Goal: Task Accomplishment & Management: Manage account settings

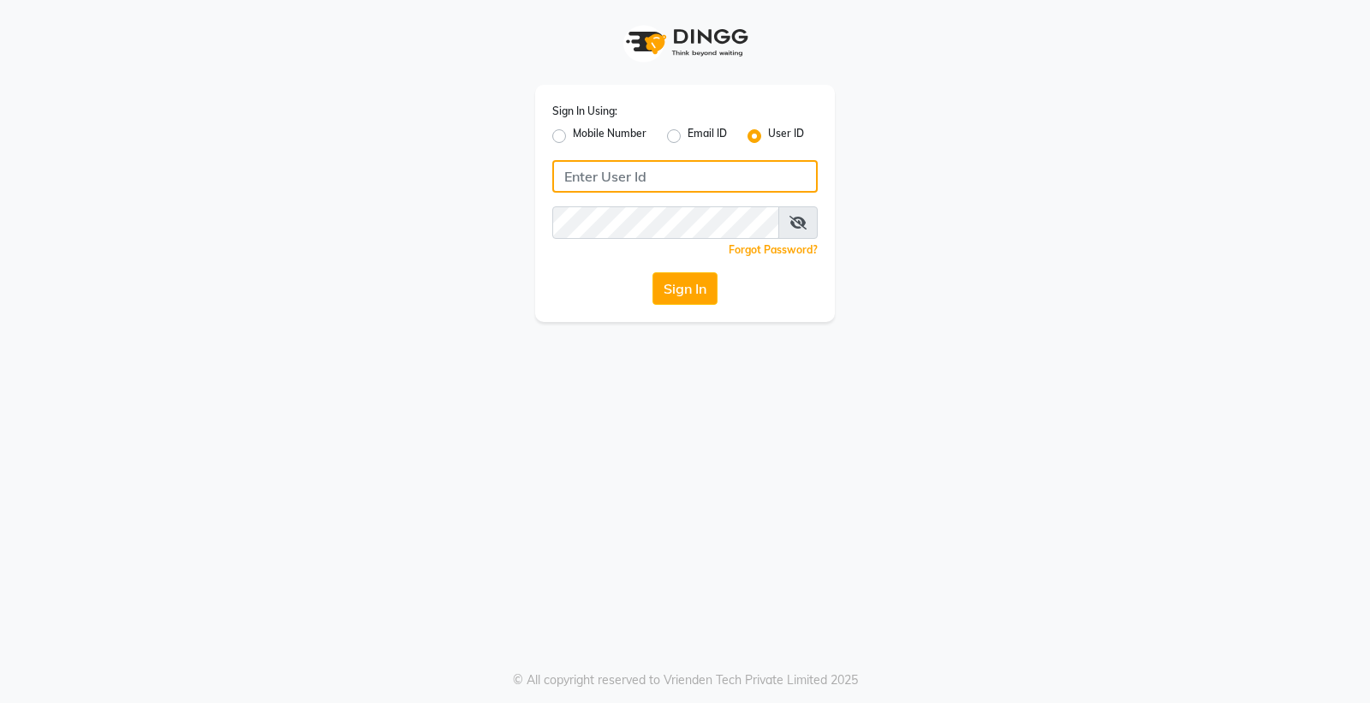
click at [669, 178] on input "Username" at bounding box center [684, 176] width 265 height 33
type input "e3856-01"
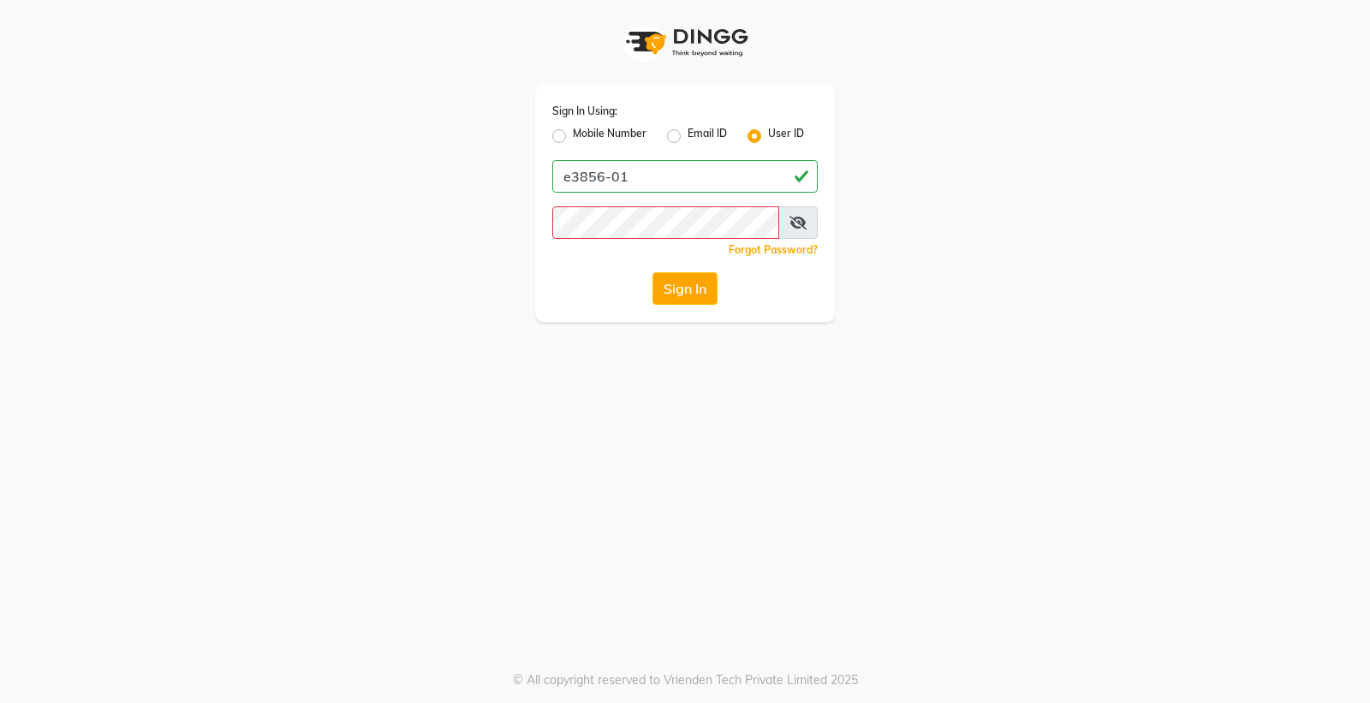
click at [806, 216] on icon at bounding box center [797, 223] width 17 height 14
click at [798, 219] on icon at bounding box center [798, 223] width 15 height 14
click at [795, 225] on icon at bounding box center [797, 223] width 17 height 14
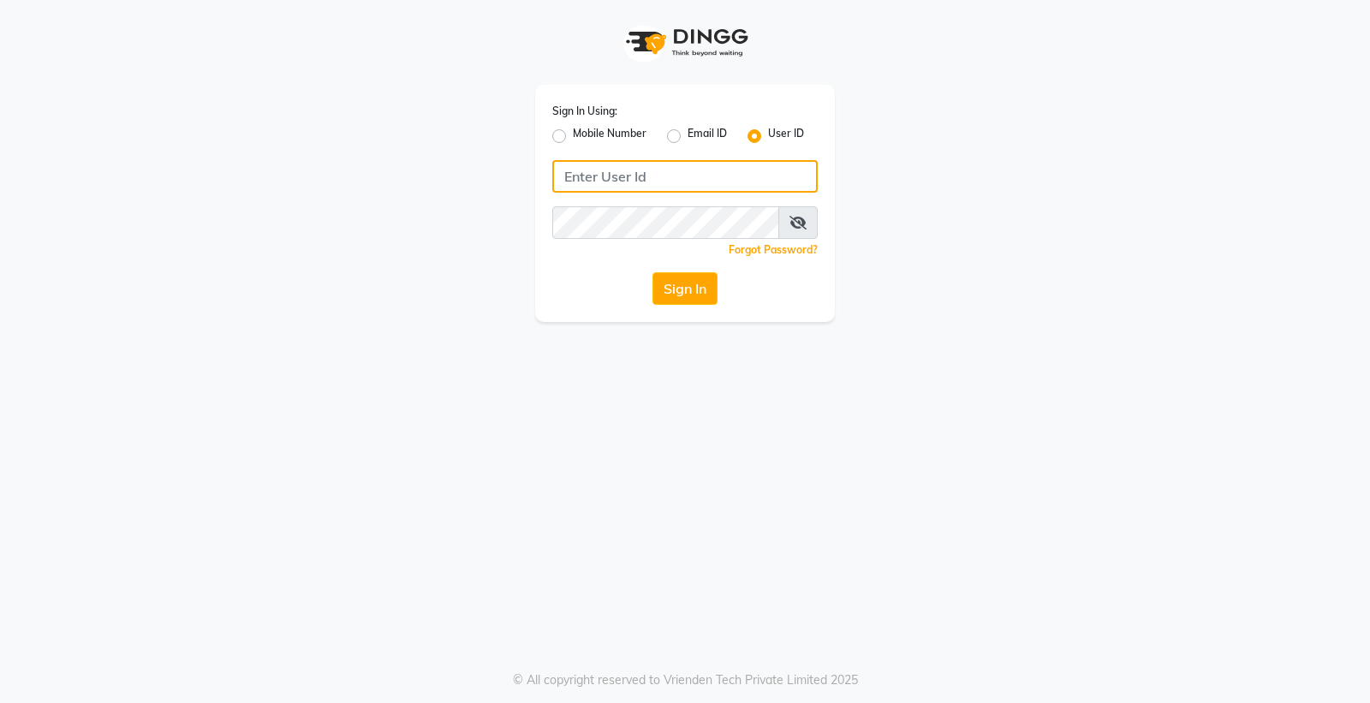
click at [665, 177] on input "Username" at bounding box center [684, 176] width 265 height 33
type input "e3856-01"
click at [802, 232] on span at bounding box center [797, 222] width 39 height 33
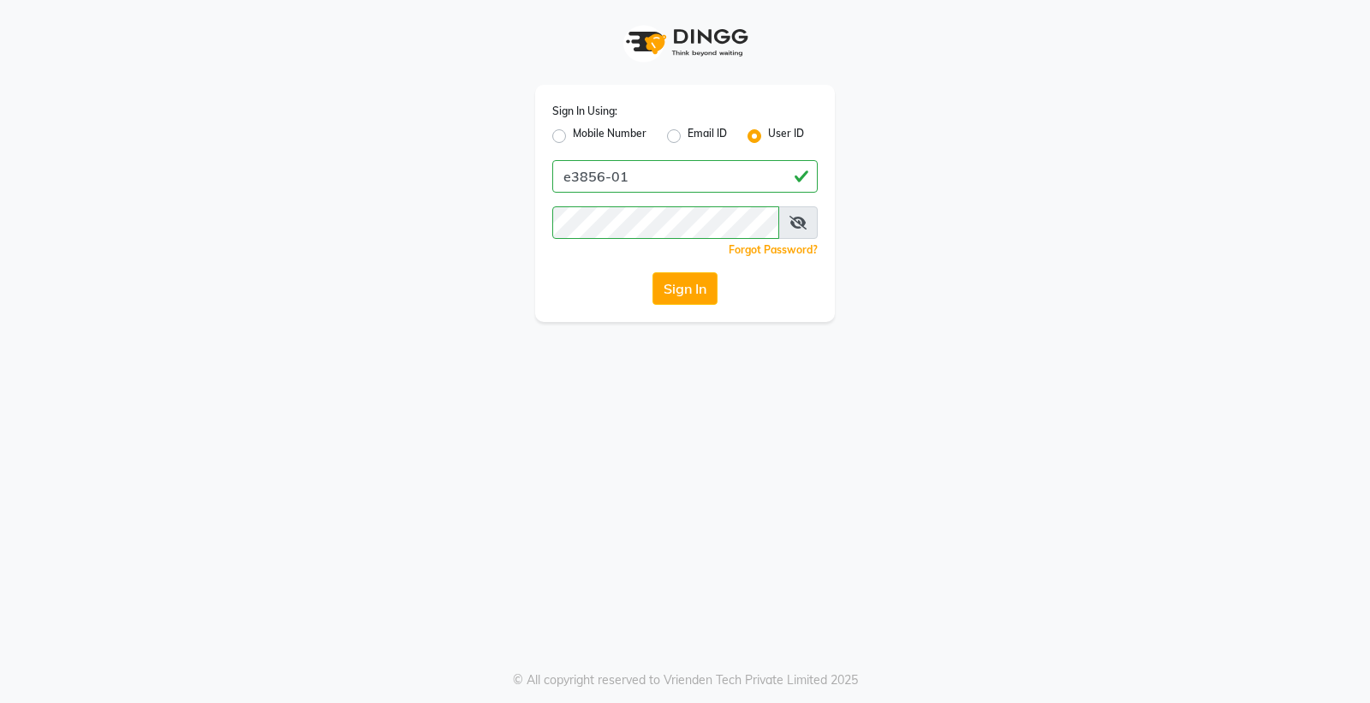
click at [791, 209] on span at bounding box center [797, 222] width 39 height 33
click at [790, 225] on icon at bounding box center [797, 223] width 17 height 14
click at [689, 279] on button "Sign In" at bounding box center [684, 288] width 65 height 33
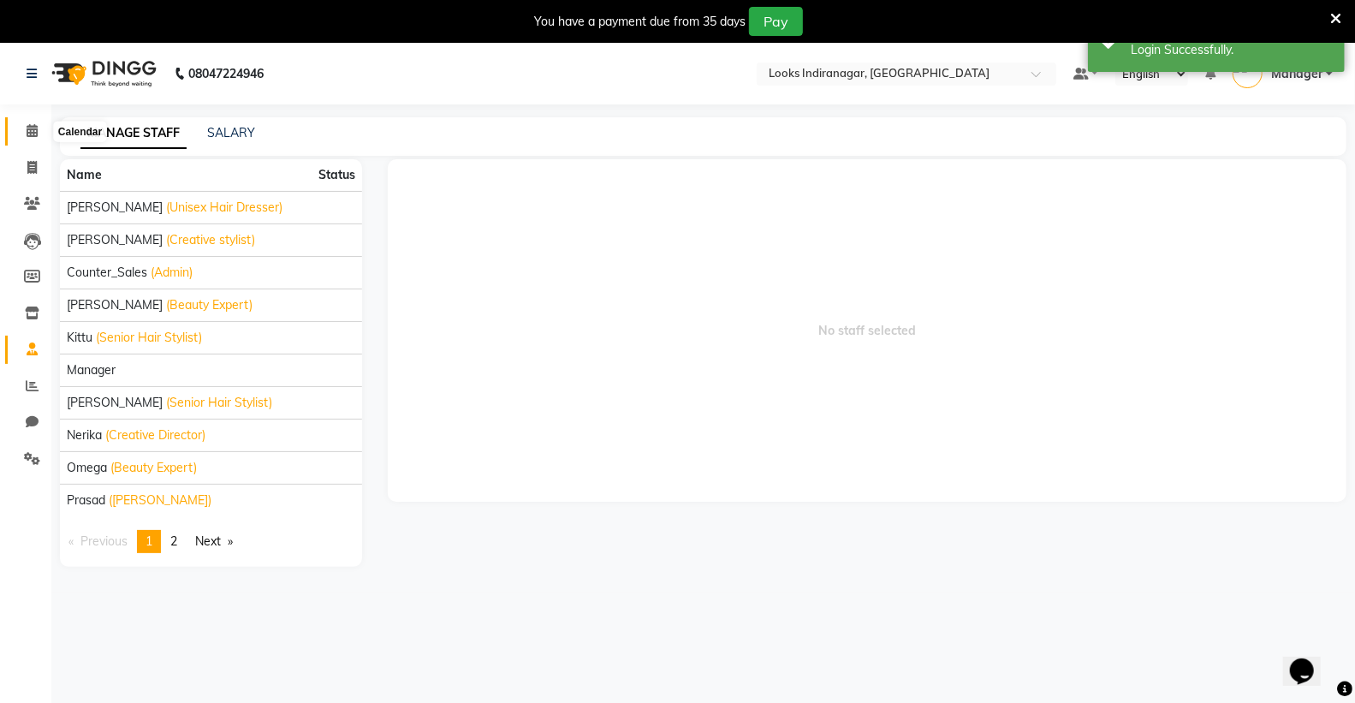
click at [28, 132] on icon at bounding box center [32, 130] width 11 height 13
